Goal: Check status: Check status

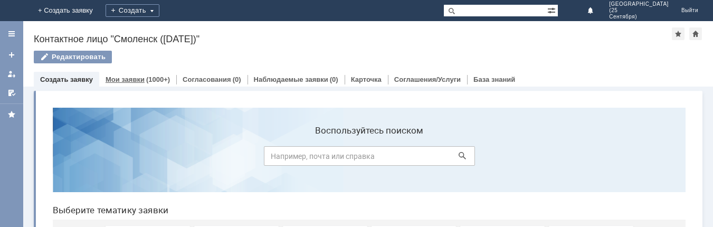
click at [133, 78] on link "Мои заявки" at bounding box center [124, 79] width 39 height 8
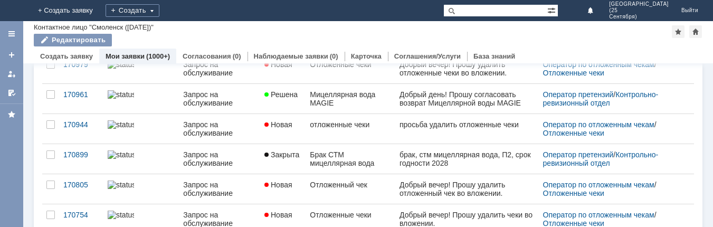
scroll to position [37, 0]
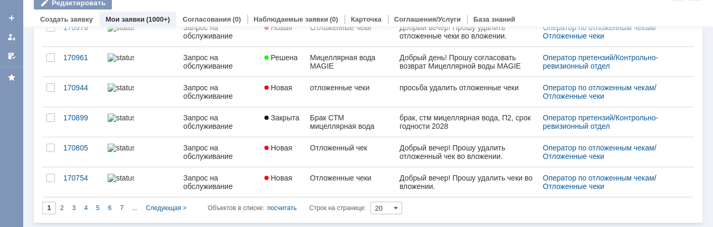
click at [62, 206] on span "2" at bounding box center [62, 207] width 4 height 7
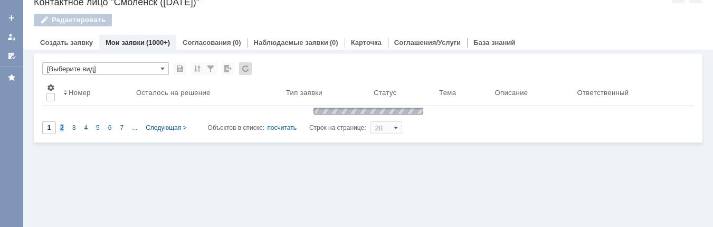
type input "2"
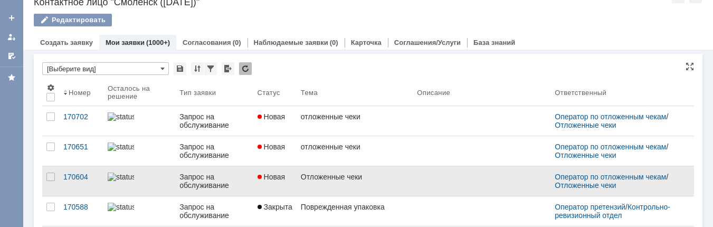
scroll to position [4, 0]
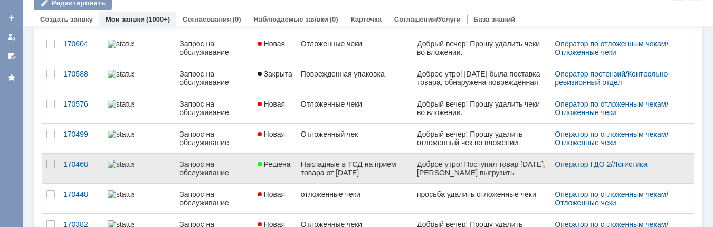
click at [291, 166] on link "Решена" at bounding box center [274, 168] width 43 height 30
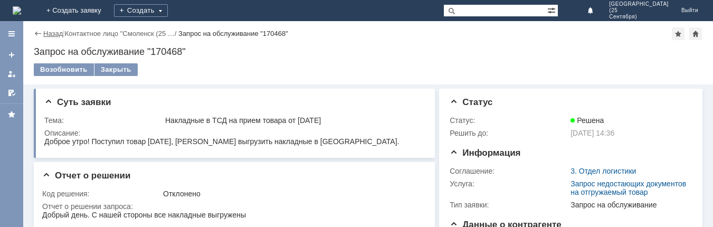
click at [49, 33] on link "Назад" at bounding box center [53, 34] width 20 height 8
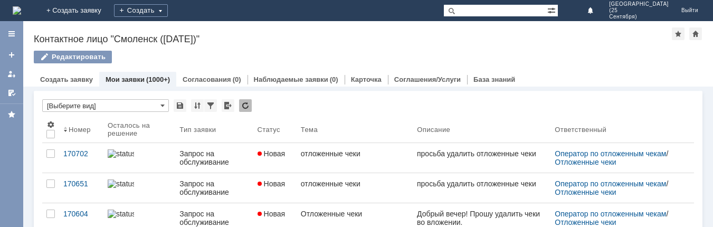
click at [155, 82] on div "(1000+)" at bounding box center [158, 79] width 24 height 8
click at [155, 80] on div "(1000+)" at bounding box center [158, 79] width 24 height 8
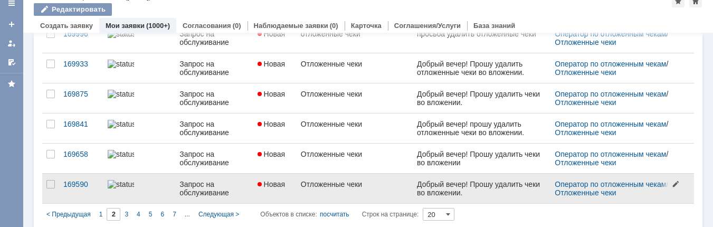
scroll to position [37, 0]
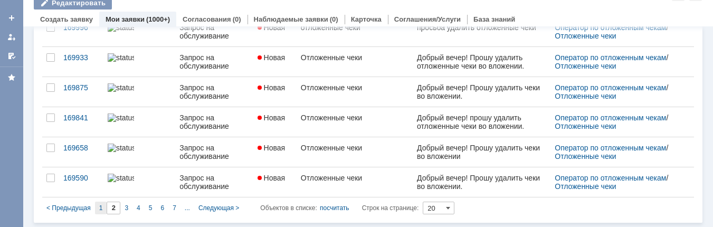
click at [100, 208] on span "1" at bounding box center [101, 207] width 4 height 7
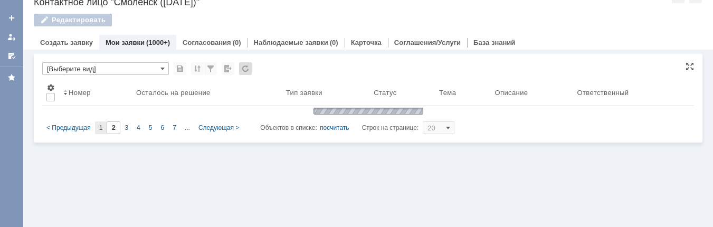
scroll to position [0, 0]
type input "1"
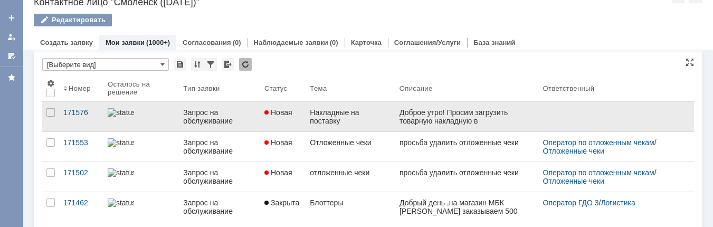
click at [380, 115] on div "Накладные на поставку" at bounding box center [350, 116] width 81 height 17
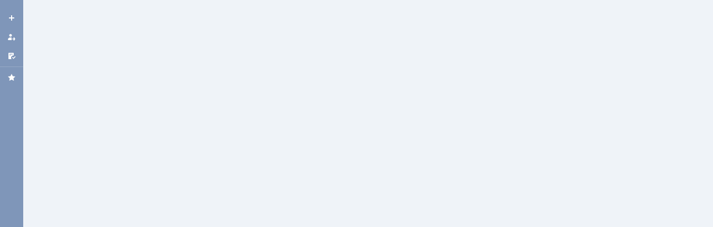
click at [380, 115] on div at bounding box center [367, 105] width 689 height 243
